Goal: Task Accomplishment & Management: Manage account settings

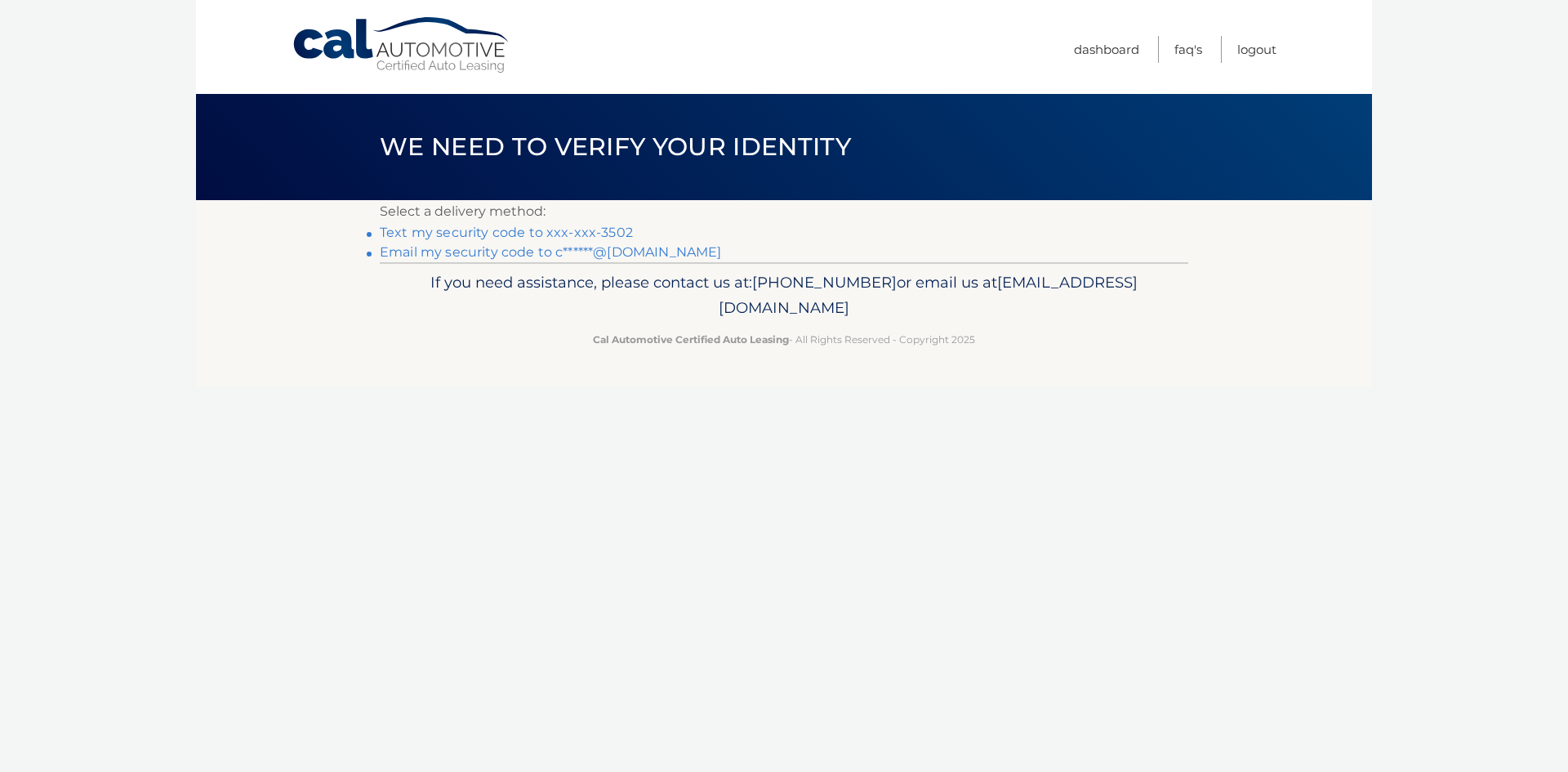
click at [604, 232] on link "Text my security code to xxx-xxx-3502" at bounding box center [506, 232] width 253 height 15
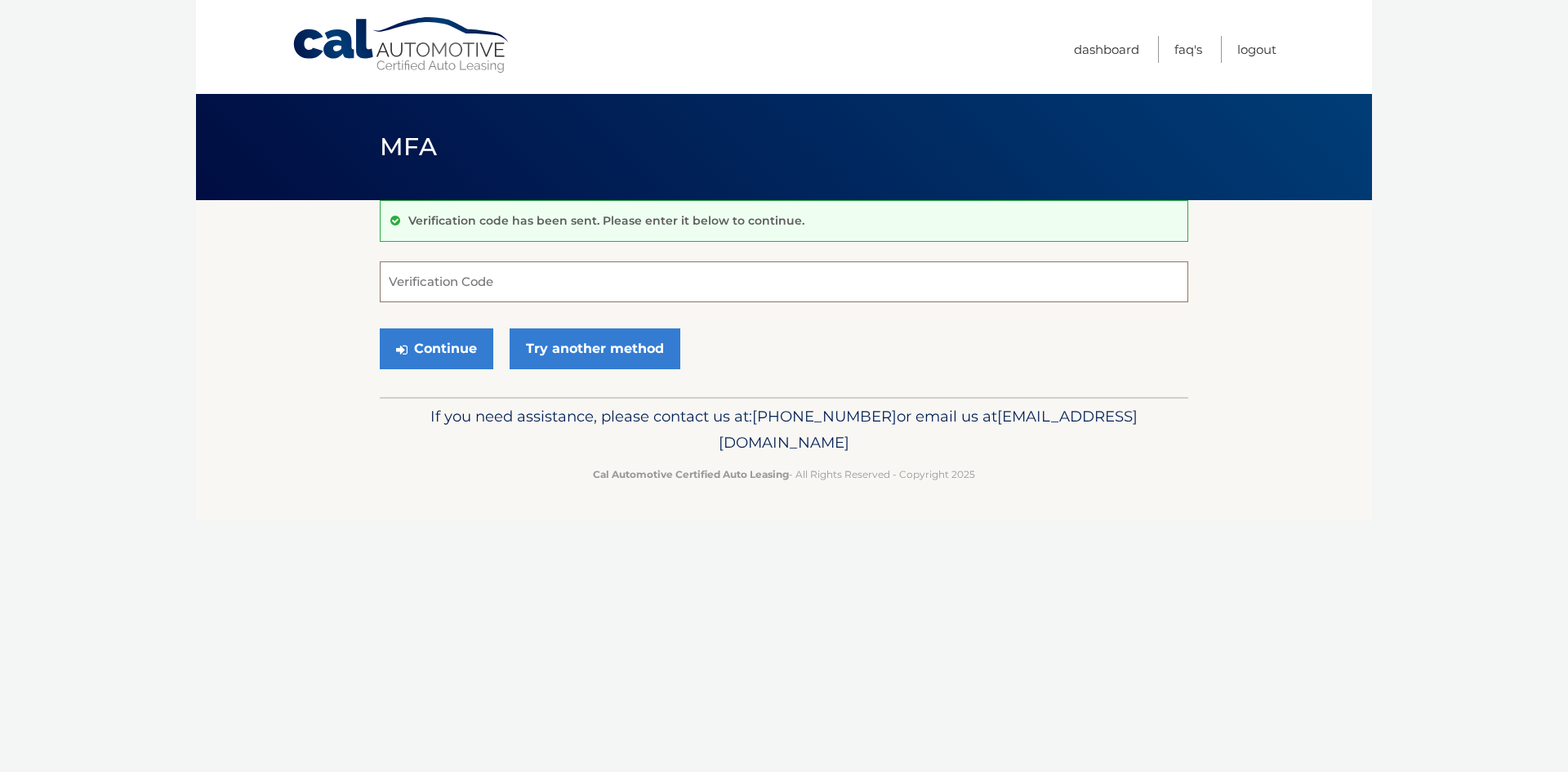
click at [577, 282] on input "Verification Code" at bounding box center [784, 282] width 809 height 41
type input "788651"
click at [466, 348] on button "Continue" at bounding box center [437, 349] width 114 height 41
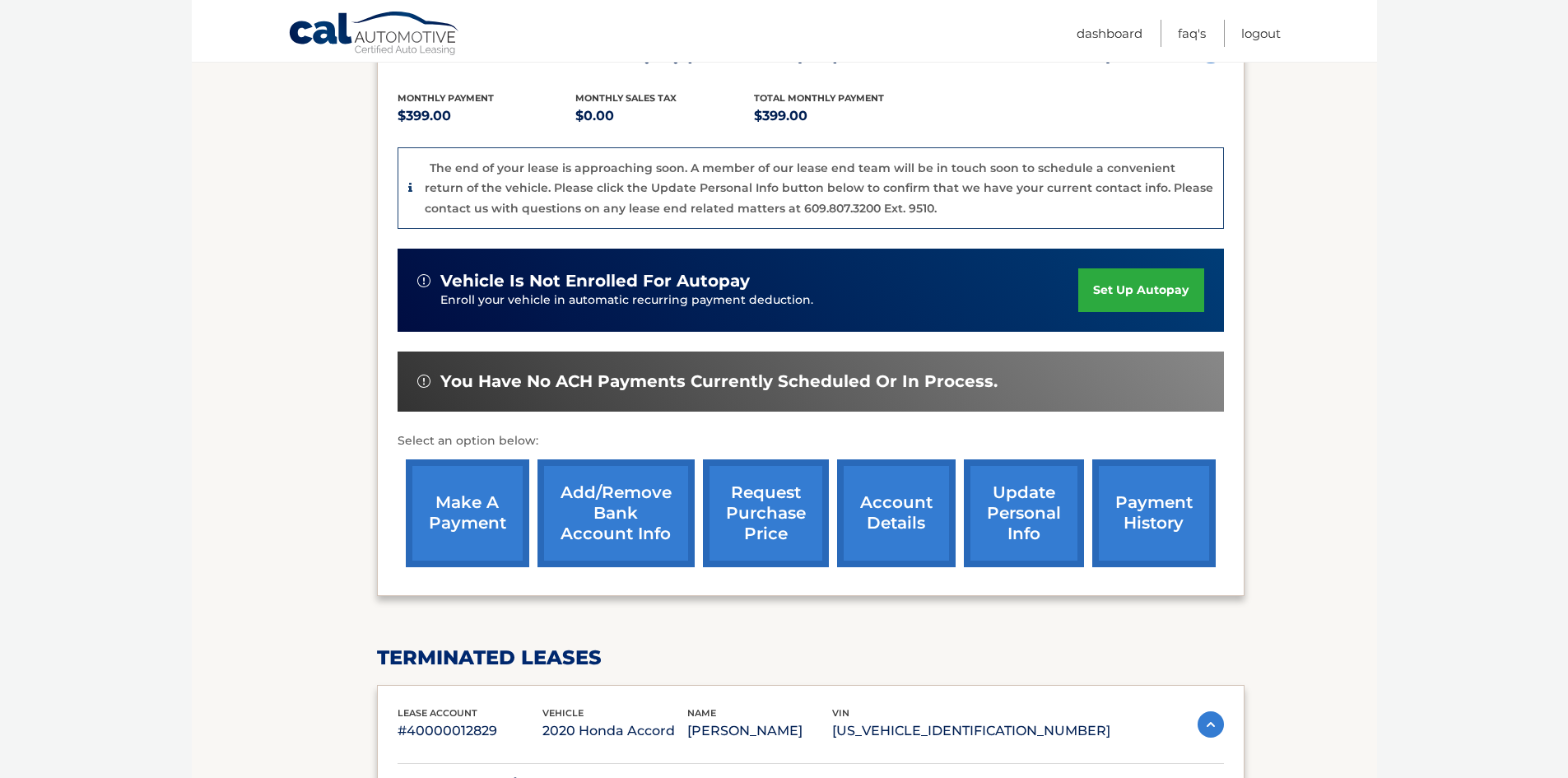
scroll to position [247, 0]
